Goal: Check status: Check status

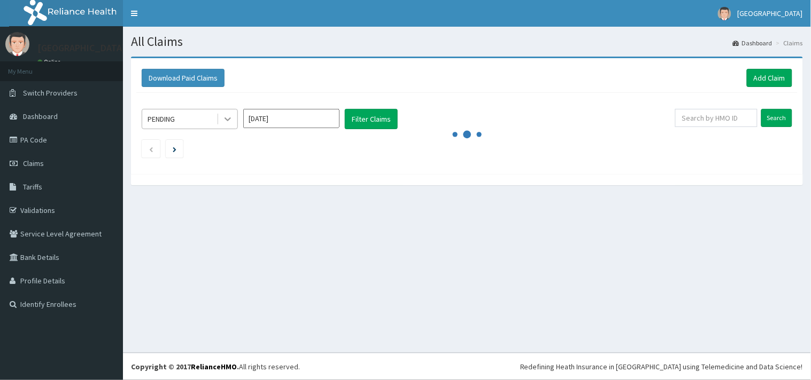
click at [225, 116] on icon at bounding box center [227, 119] width 11 height 11
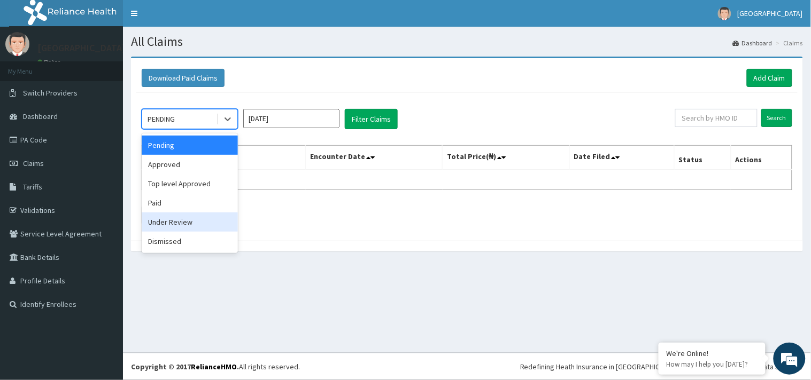
click at [186, 225] on div "Under Review" at bounding box center [190, 222] width 96 height 19
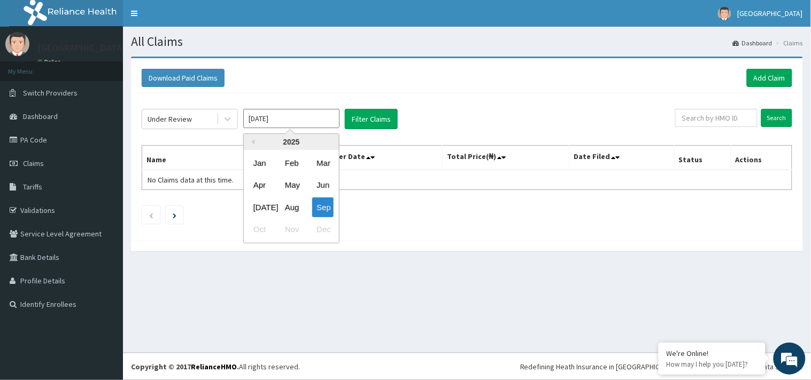
click at [274, 125] on input "[DATE]" at bounding box center [291, 118] width 96 height 19
click at [292, 207] on div "Aug" at bounding box center [290, 208] width 21 height 20
type input "[DATE]"
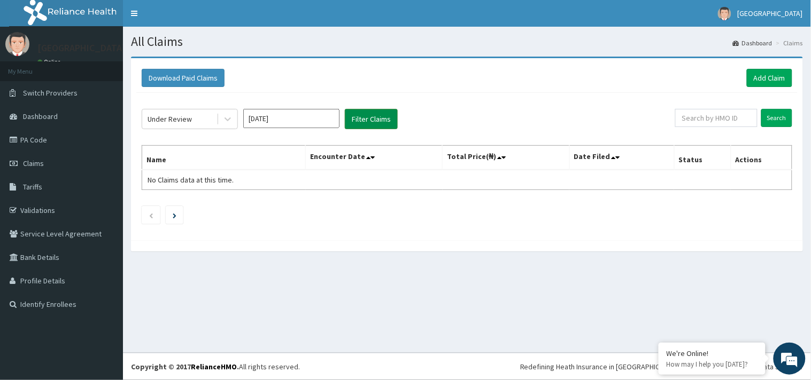
click at [350, 123] on button "Filter Claims" at bounding box center [371, 119] width 53 height 20
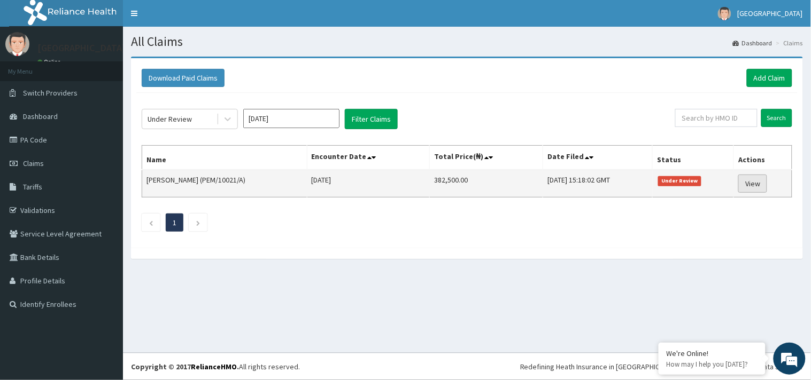
click at [767, 182] on link "View" at bounding box center [752, 184] width 29 height 18
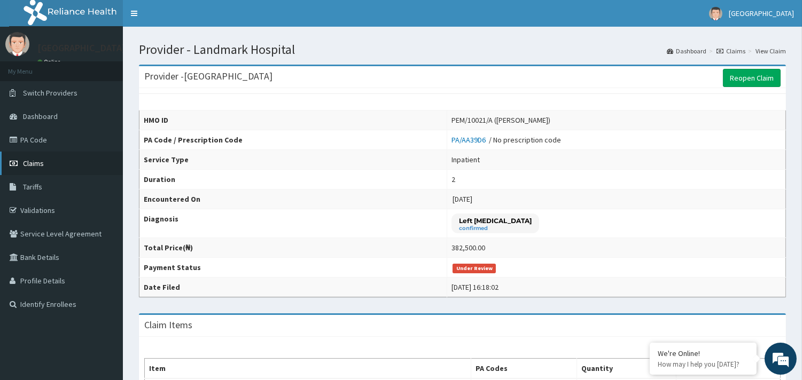
click at [42, 161] on span "Claims" at bounding box center [33, 164] width 21 height 10
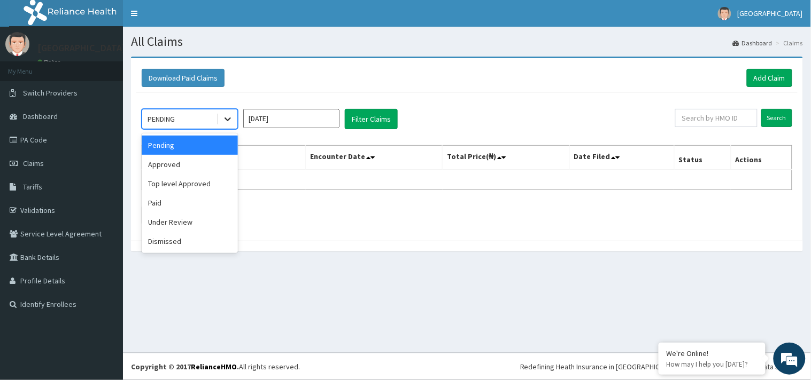
click at [231, 121] on icon at bounding box center [227, 119] width 11 height 11
click at [199, 159] on div "Approved" at bounding box center [190, 164] width 96 height 19
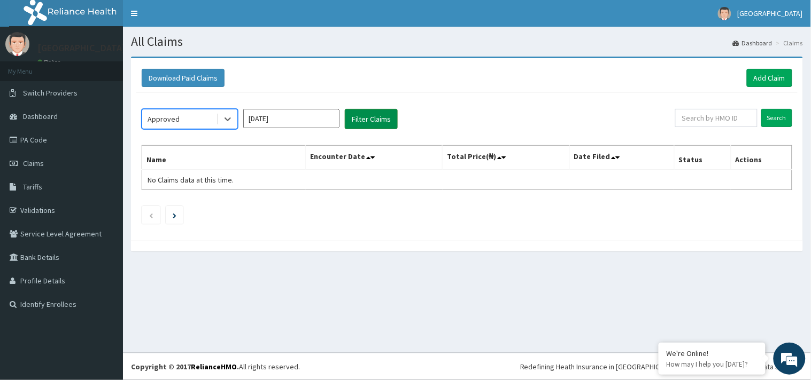
click at [352, 121] on button "Filter Claims" at bounding box center [371, 119] width 53 height 20
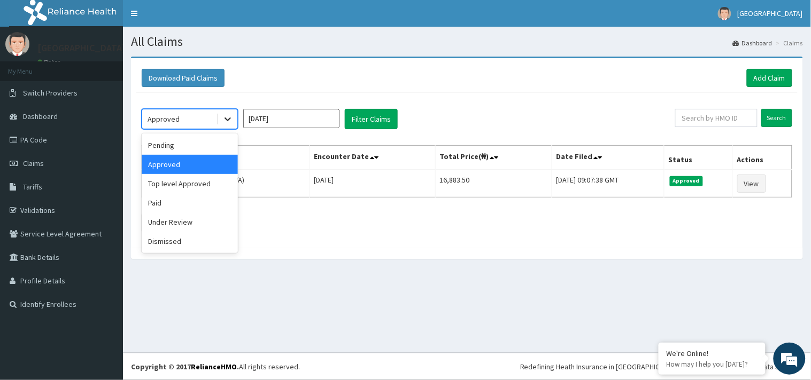
click at [234, 122] on div at bounding box center [227, 119] width 19 height 19
click at [213, 180] on div "Top level Approved" at bounding box center [190, 183] width 96 height 19
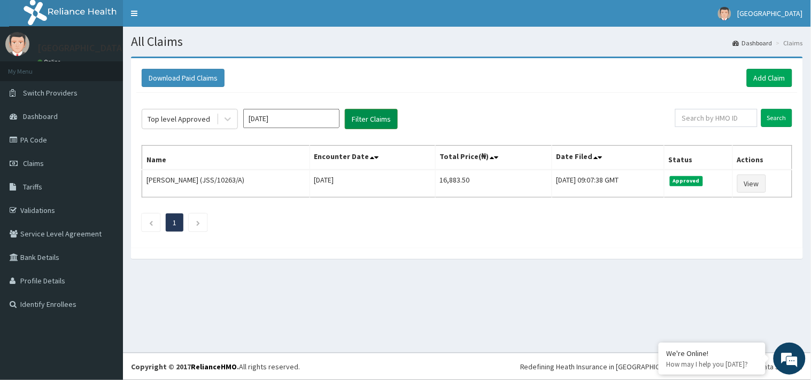
click at [370, 123] on button "Filter Claims" at bounding box center [371, 119] width 53 height 20
